Goal: Contribute content

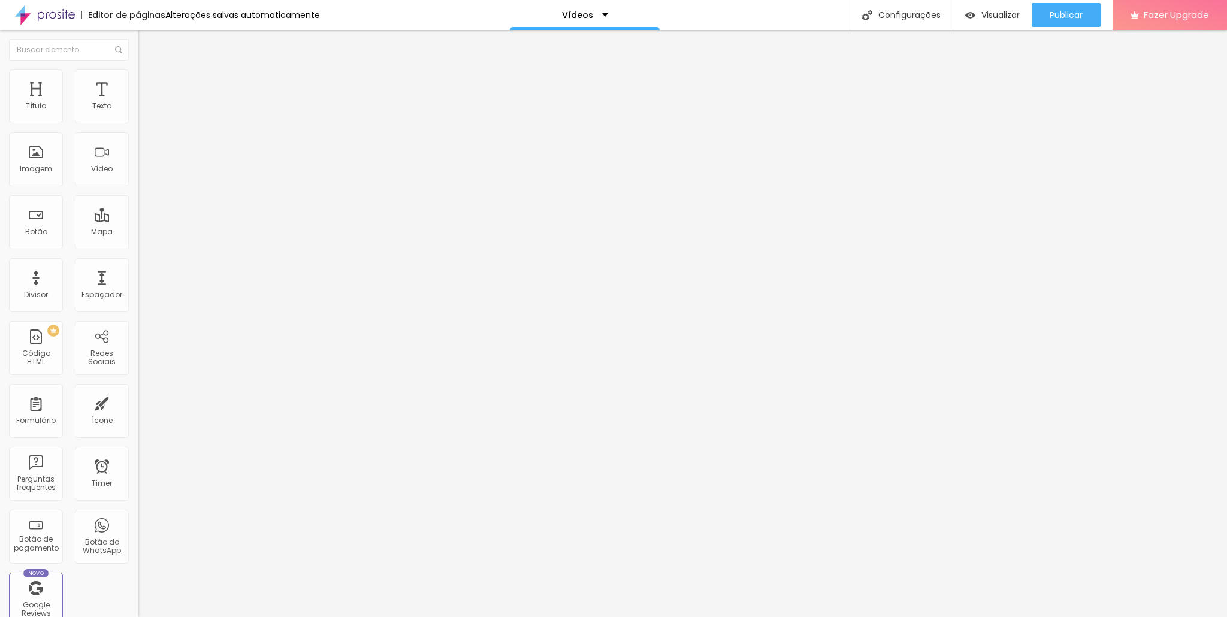
paste input "06cDZYmnYWI"
type input "[URL][DOMAIN_NAME]"
paste input "06cDZYmnYWI"
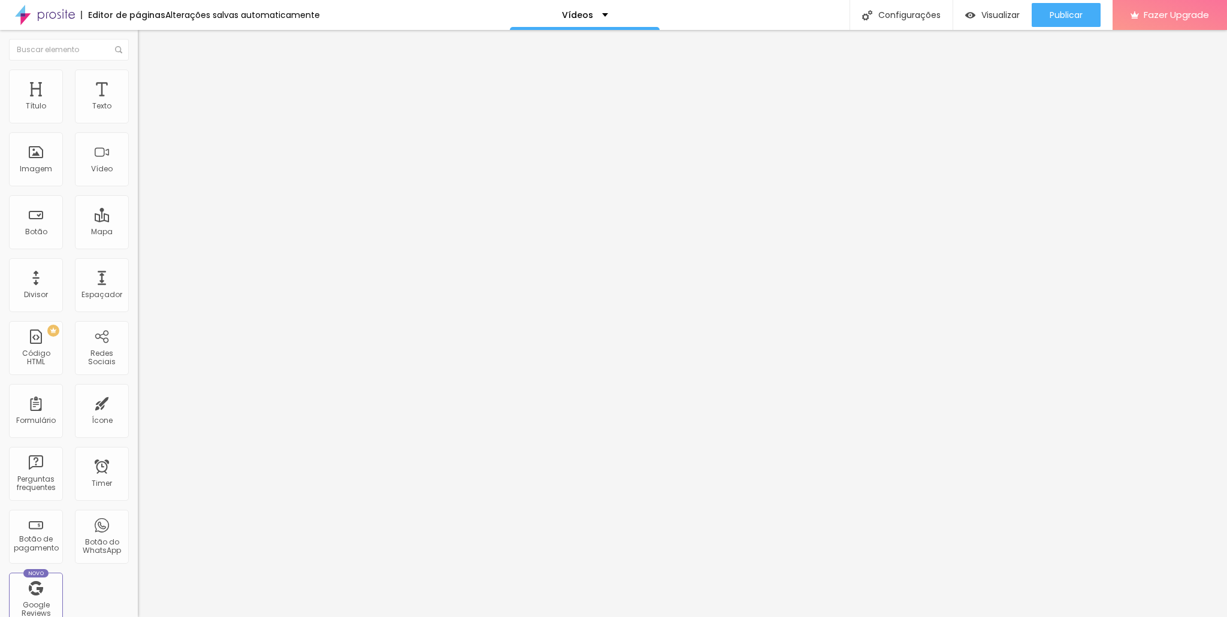
scroll to position [0, 6]
type input "[URL][DOMAIN_NAME]"
click at [138, 113] on input "[URL][DOMAIN_NAME]" at bounding box center [210, 107] width 144 height 12
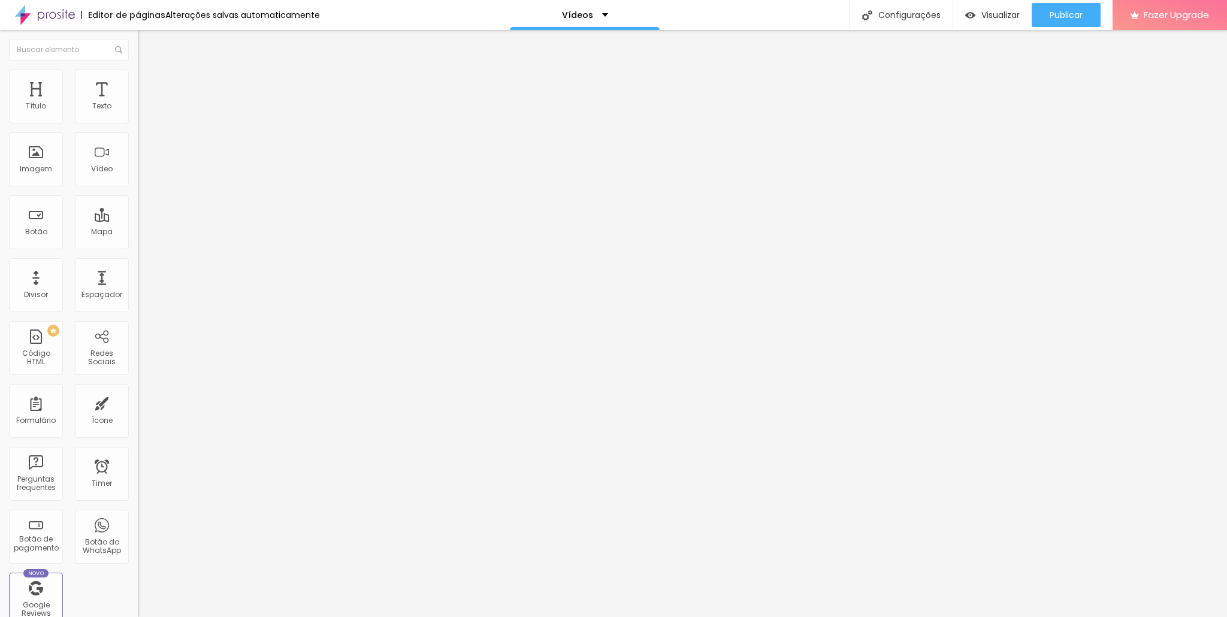
click at [138, 113] on input "[URL][DOMAIN_NAME]" at bounding box center [210, 107] width 144 height 12
paste input "rc7jSwkD9J4"
type input "[URL][DOMAIN_NAME]"
click at [1055, 11] on span "Publicar" at bounding box center [1065, 15] width 33 height 10
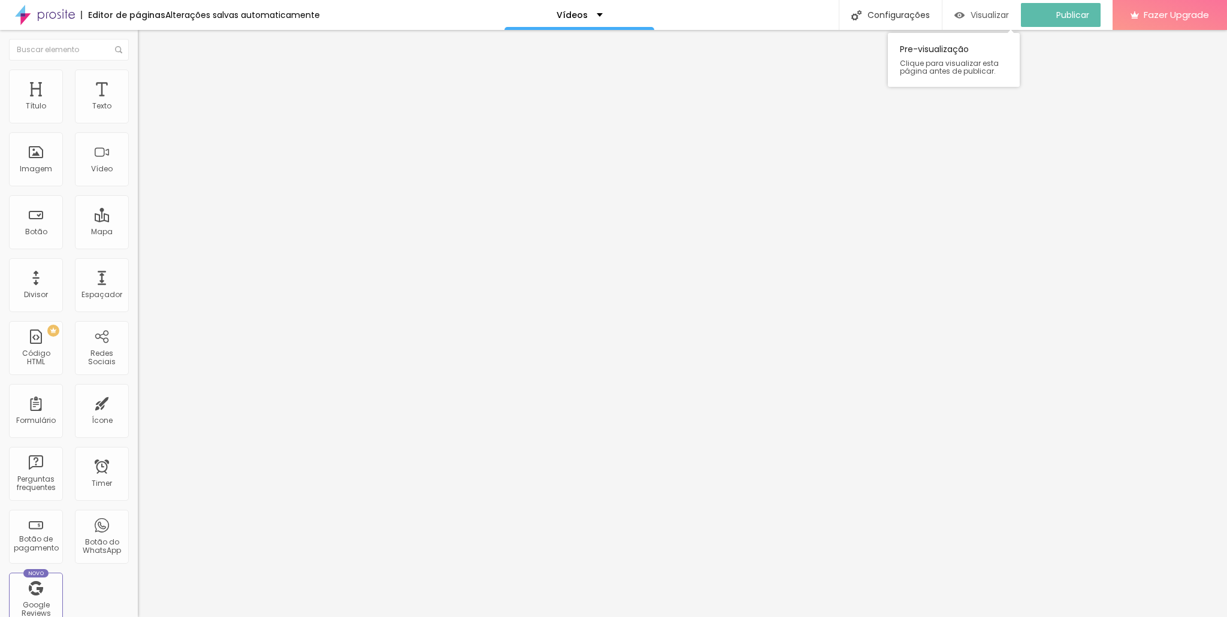
click at [970, 7] on div "Visualizar" at bounding box center [981, 15] width 55 height 24
click at [147, 43] on img "button" at bounding box center [152, 44] width 10 height 10
